Goal: Communication & Community: Connect with others

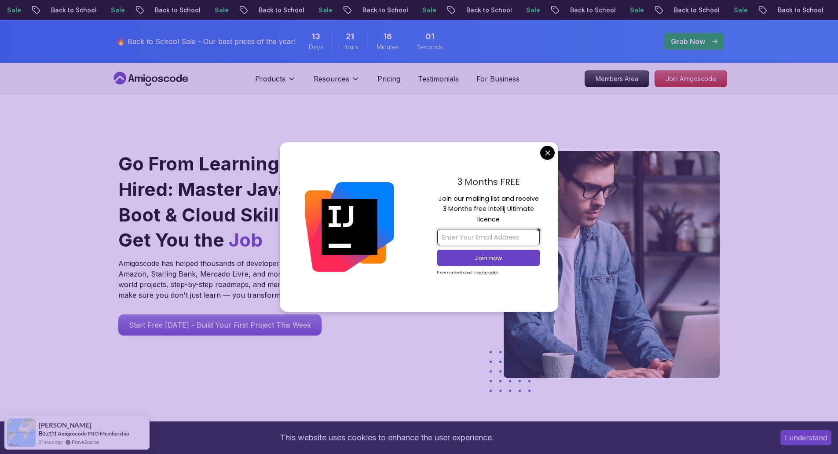
click at [486, 239] on input "email" at bounding box center [488, 237] width 103 height 16
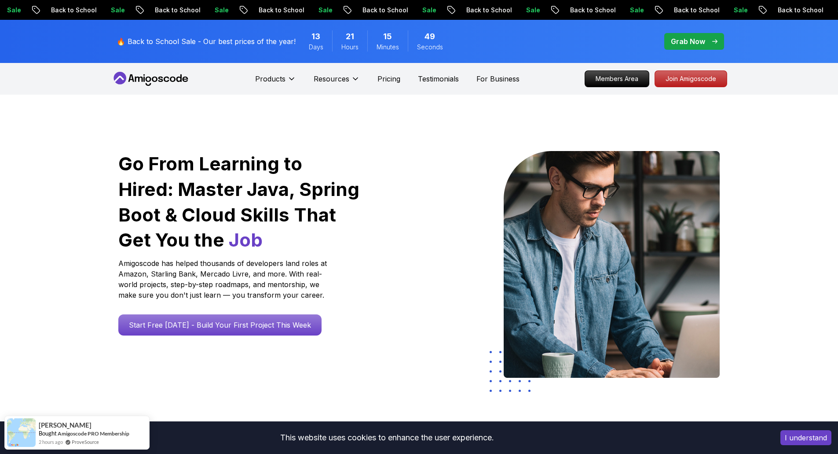
click at [155, 77] on icon at bounding box center [155, 79] width 6 height 5
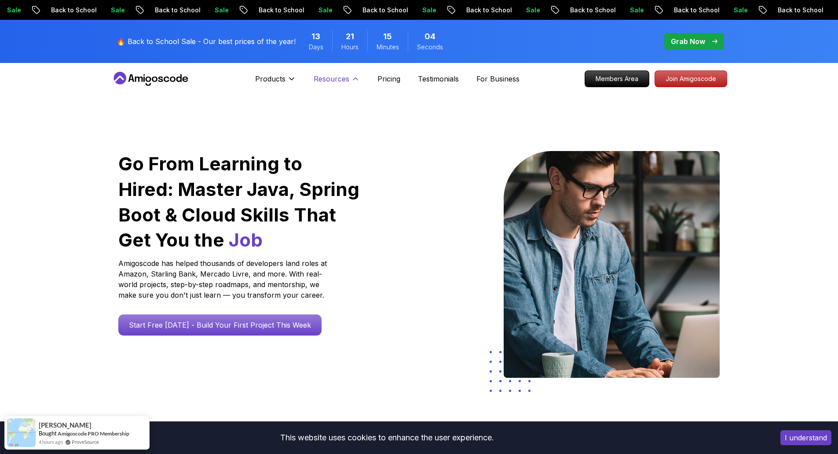
click at [356, 80] on icon at bounding box center [355, 78] width 9 height 9
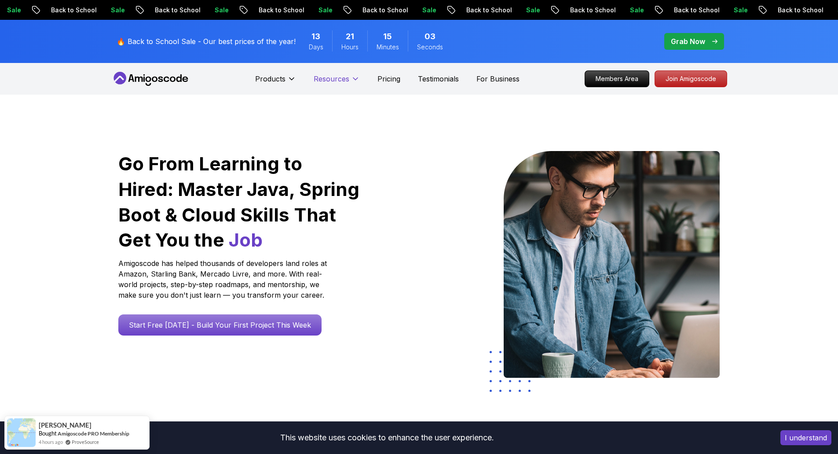
click at [356, 80] on icon at bounding box center [355, 78] width 9 height 9
click at [158, 76] on icon at bounding box center [150, 79] width 79 height 14
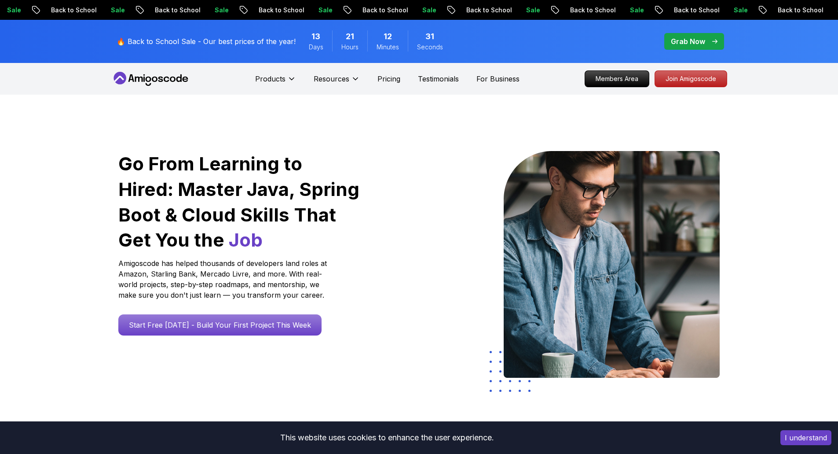
click at [790, 438] on button "I understand" at bounding box center [806, 437] width 51 height 15
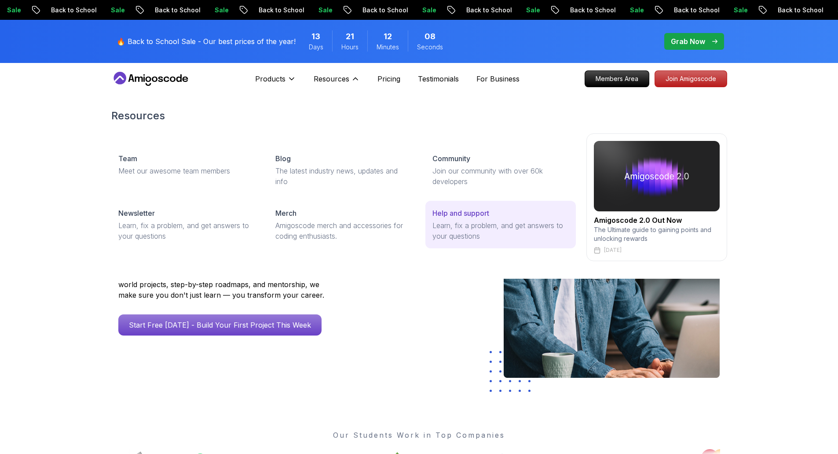
click at [485, 216] on p "Help and support" at bounding box center [461, 213] width 57 height 11
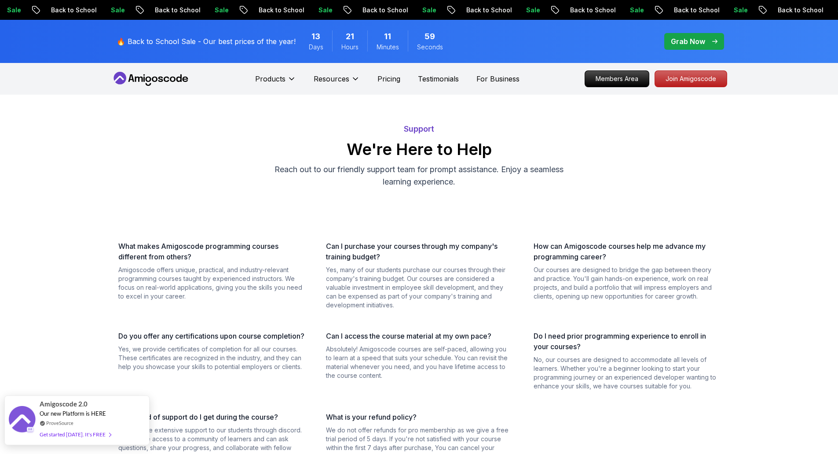
click at [85, 434] on div "Get started today. It's FREE" at bounding box center [75, 434] width 71 height 10
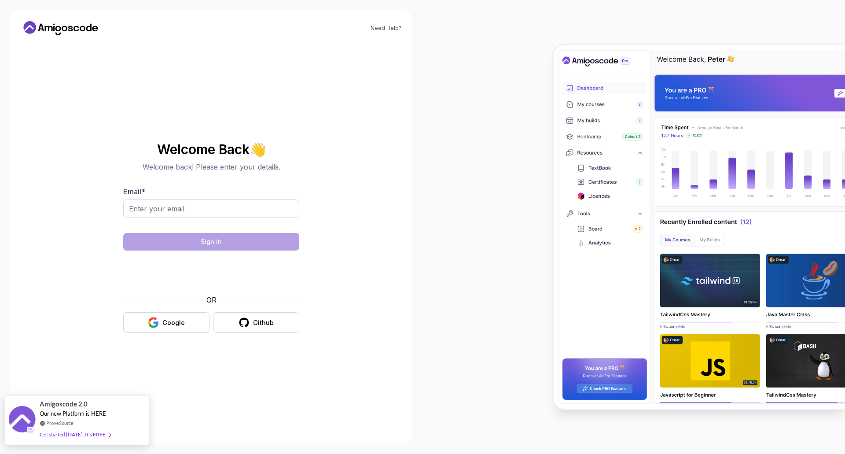
click at [98, 413] on span "Our new Platform is HERE" at bounding box center [73, 413] width 66 height 7
click at [775, 57] on img at bounding box center [699, 226] width 291 height 363
click at [184, 210] on input "Email *" at bounding box center [211, 208] width 176 height 18
type input "[EMAIL_ADDRESS][DOMAIN_NAME]"
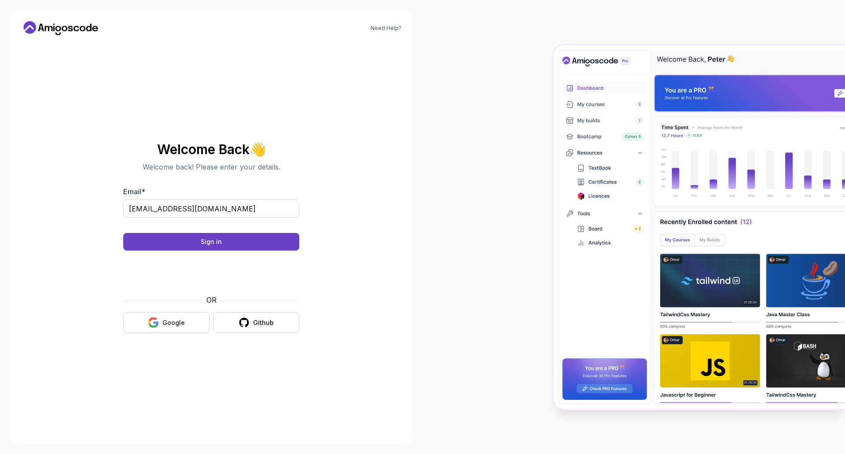
click at [179, 325] on div "Google" at bounding box center [173, 322] width 22 height 9
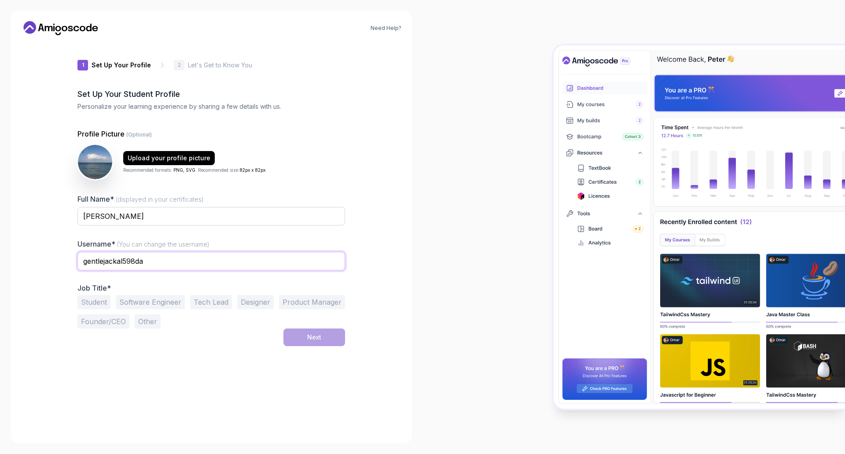
drag, startPoint x: 148, startPoint y: 260, endPoint x: 75, endPoint y: 261, distance: 73.1
click at [75, 261] on div "1 Set Up Your Profile 1 Set Up Your Profile 2 Let's Get to Know You Set Up Your…" at bounding box center [211, 237] width 296 height 390
type input "colinleelsl@gmail.com"
click at [343, 372] on div "1 Set Up Your Profile 1 Set Up Your Profile 2 Let's Get to Know You Set Up Your…" at bounding box center [211, 237] width 268 height 390
click at [595, 195] on img at bounding box center [699, 226] width 291 height 363
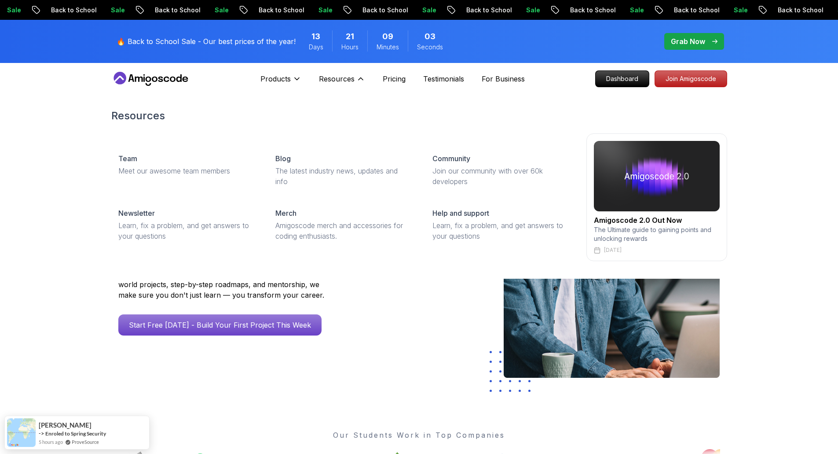
click at [353, 73] on div "Resources Resources Team Meet our awesome team members Blog The latest industry…" at bounding box center [342, 79] width 46 height 18
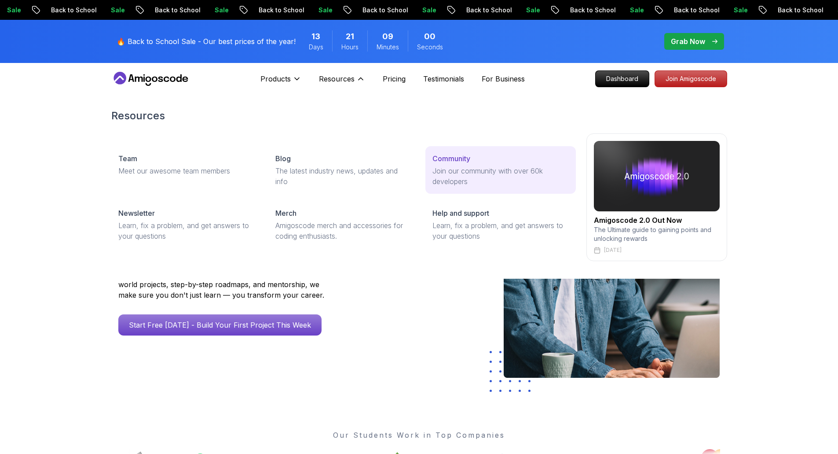
click at [459, 162] on p "Community" at bounding box center [452, 158] width 38 height 11
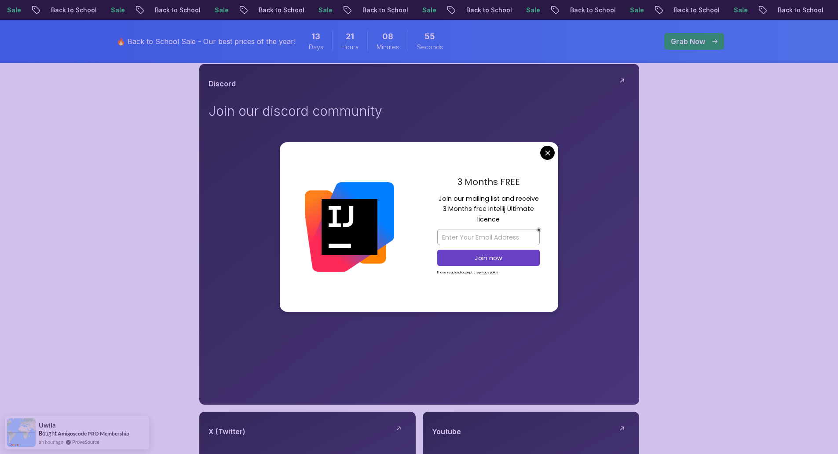
scroll to position [220, 0]
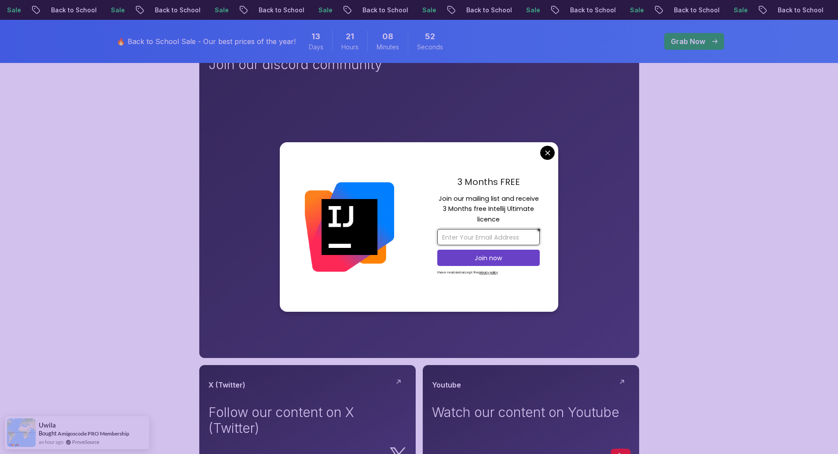
click at [452, 237] on input "email" at bounding box center [488, 237] width 103 height 16
type input "[EMAIL_ADDRESS][DOMAIN_NAME]"
